Goal: Complete application form

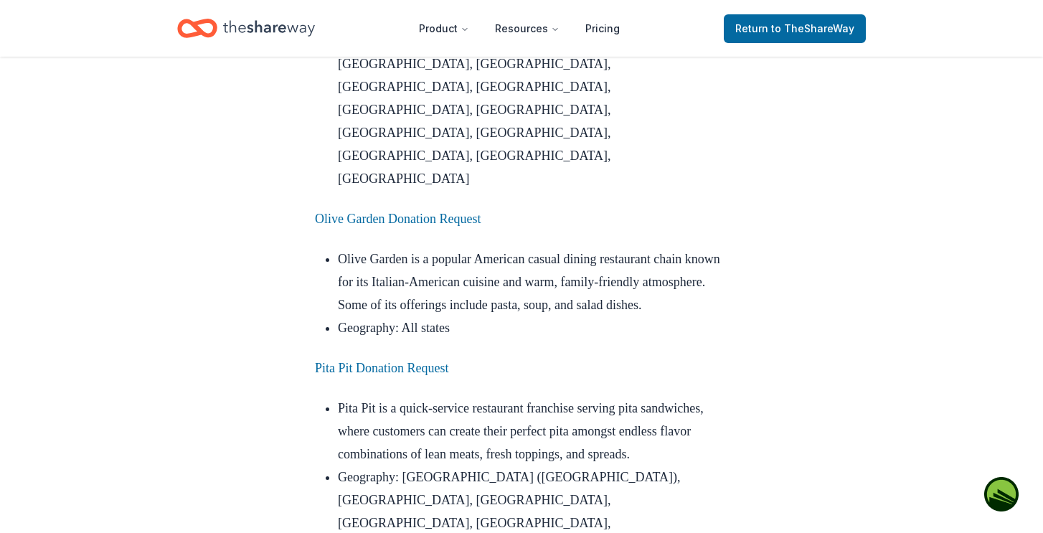
scroll to position [3655, 0]
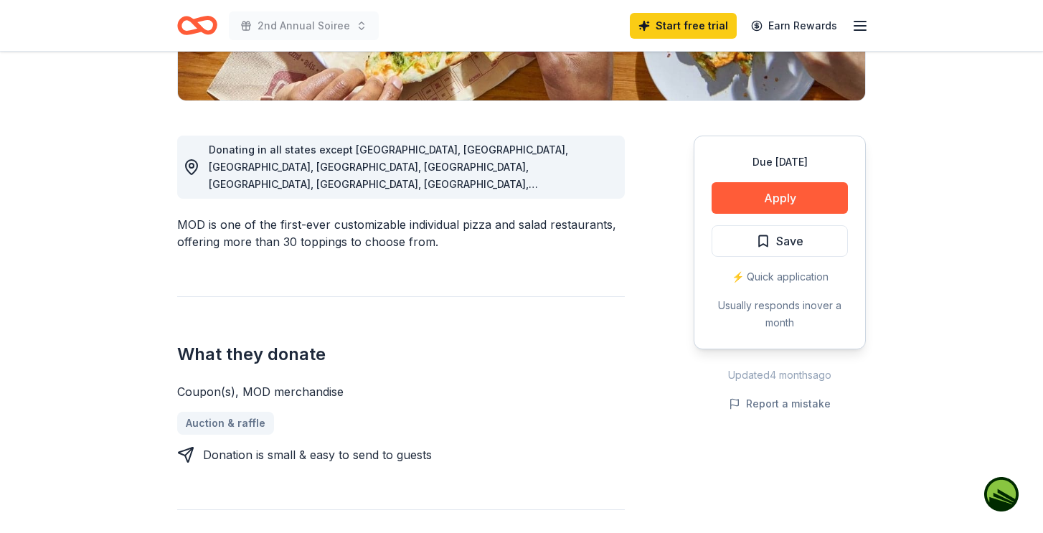
scroll to position [339, 0]
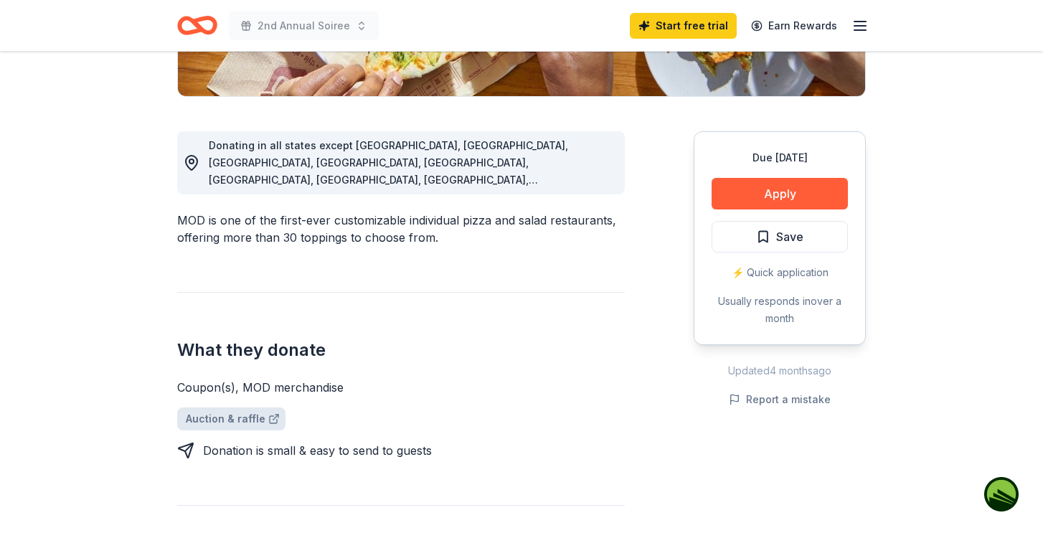
click at [247, 407] on link "Auction & raffle" at bounding box center [231, 418] width 108 height 23
click at [801, 192] on button "Apply" at bounding box center [780, 194] width 136 height 32
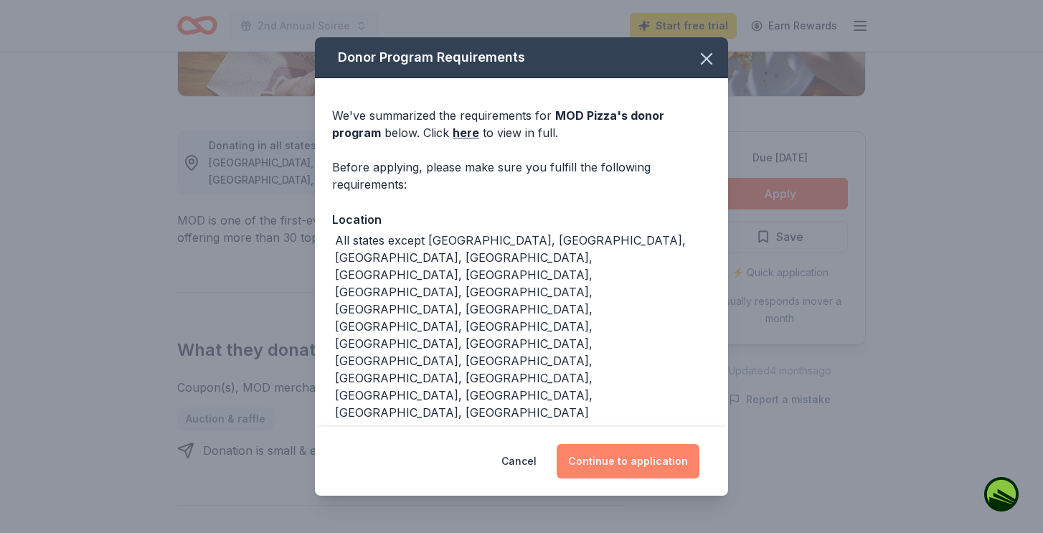
click at [621, 462] on button "Continue to application" at bounding box center [628, 461] width 143 height 34
